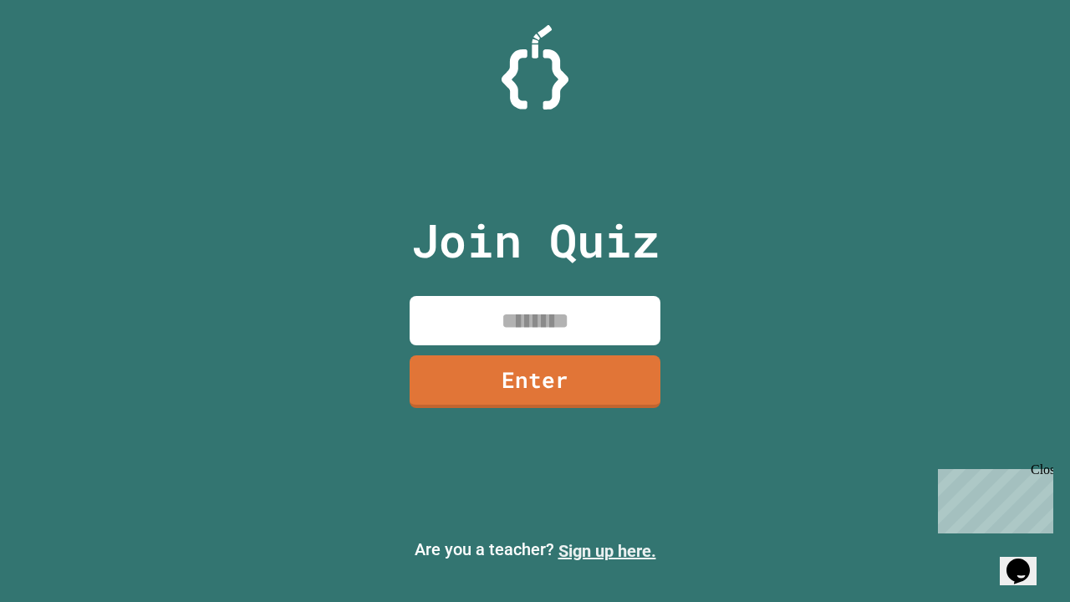
click at [607, 551] on link "Sign up here." at bounding box center [607, 551] width 98 height 20
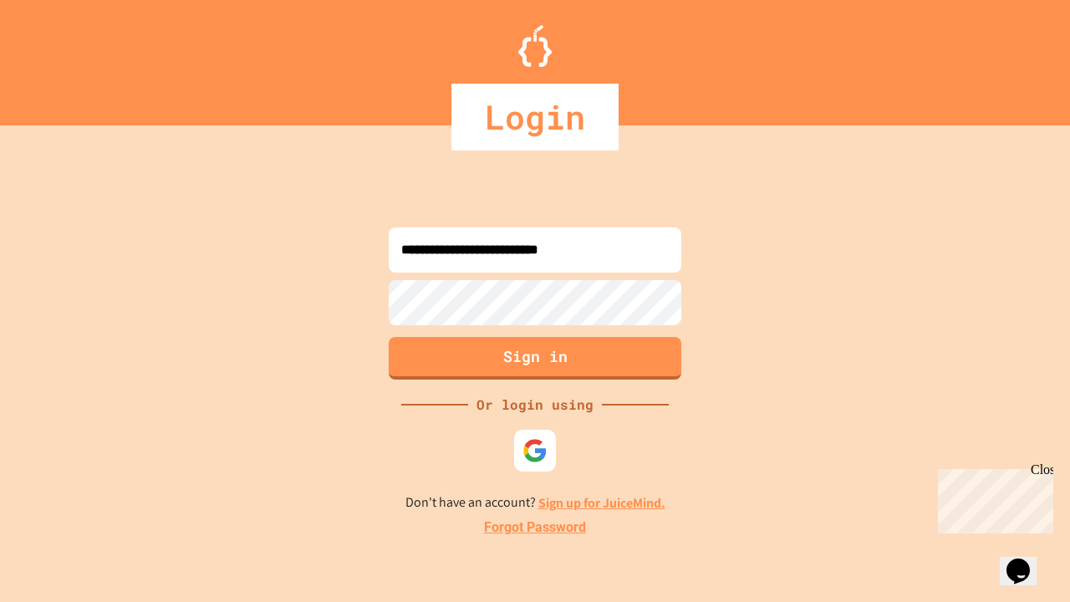
type input "**********"
